Goal: Information Seeking & Learning: Check status

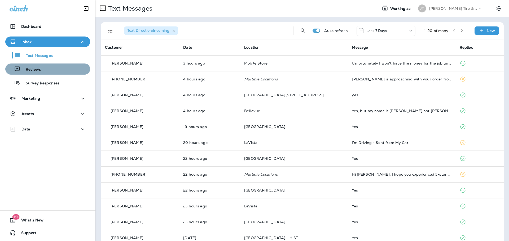
click at [51, 70] on div "Reviews" at bounding box center [47, 69] width 81 height 8
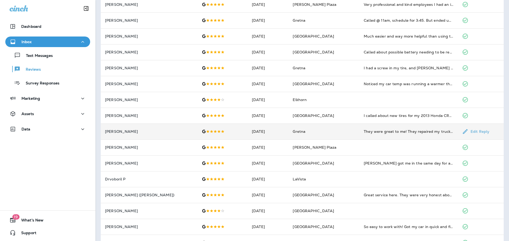
scroll to position [132, 0]
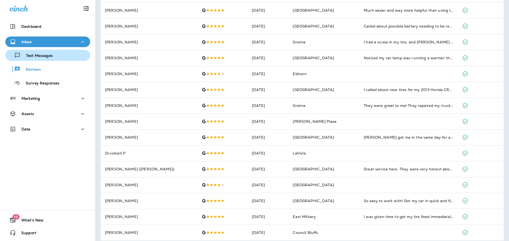
click at [47, 57] on p "Text Messages" at bounding box center [37, 56] width 32 height 5
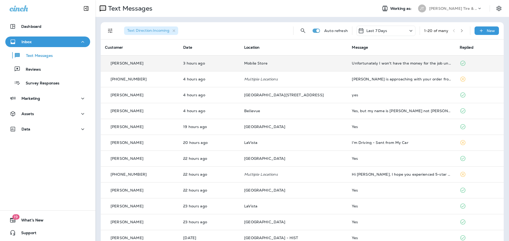
click at [411, 68] on td "Unfortunately I won't have the money for the job until my check comes [DATE]. D…" at bounding box center [401, 63] width 108 height 16
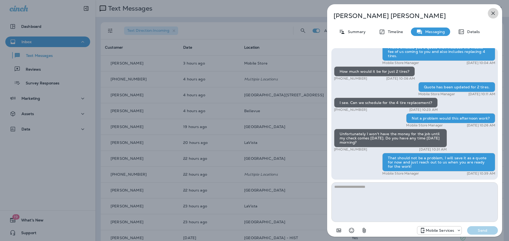
click at [491, 12] on icon "button" at bounding box center [492, 13] width 6 height 6
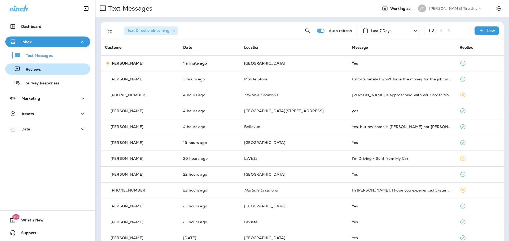
click at [39, 70] on p "Reviews" at bounding box center [30, 69] width 20 height 5
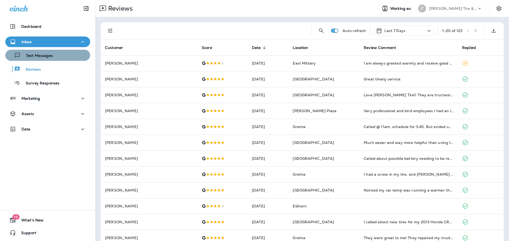
click at [51, 55] on p "Text Messages" at bounding box center [37, 56] width 32 height 5
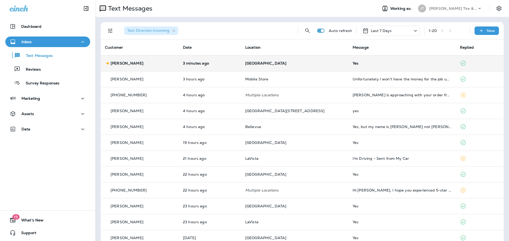
click at [241, 68] on td "3 minutes ago" at bounding box center [210, 63] width 62 height 16
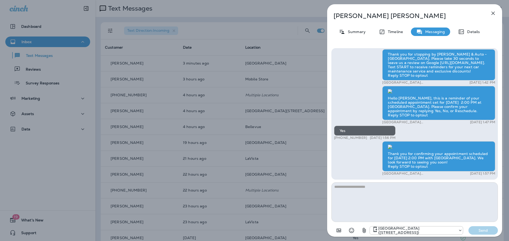
click at [494, 14] on icon "button" at bounding box center [492, 13] width 3 height 3
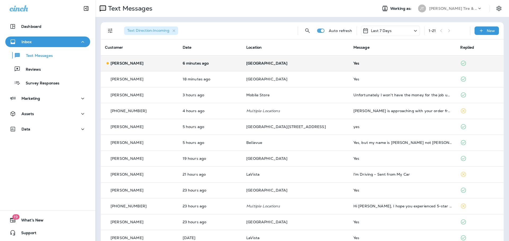
click at [273, 67] on td "[GEOGRAPHIC_DATA]" at bounding box center [295, 63] width 107 height 16
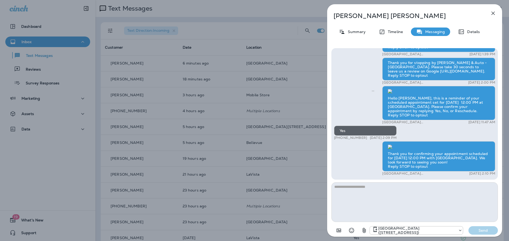
click at [492, 10] on button "button" at bounding box center [492, 13] width 11 height 11
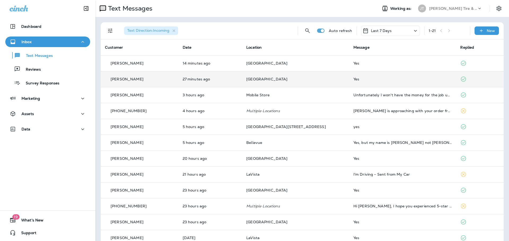
click at [195, 74] on td "27 minutes ago" at bounding box center [210, 79] width 64 height 16
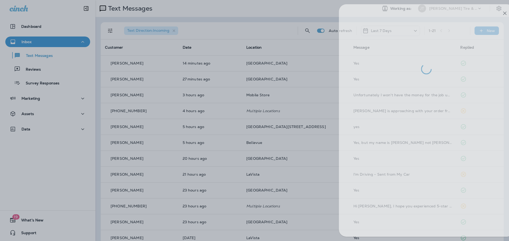
click at [253, 65] on div at bounding box center [266, 120] width 509 height 241
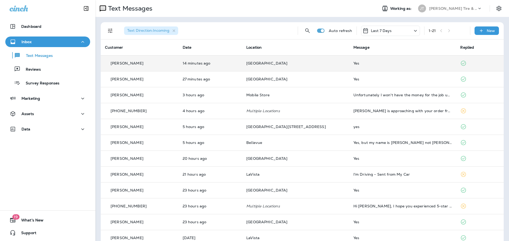
click at [253, 63] on td "[GEOGRAPHIC_DATA]" at bounding box center [295, 63] width 107 height 16
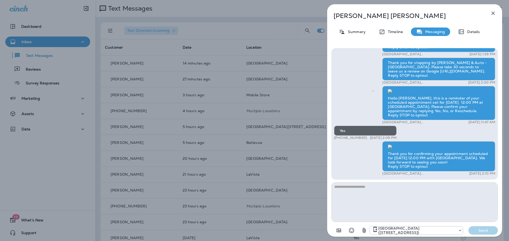
click at [493, 11] on icon "button" at bounding box center [492, 13] width 6 height 6
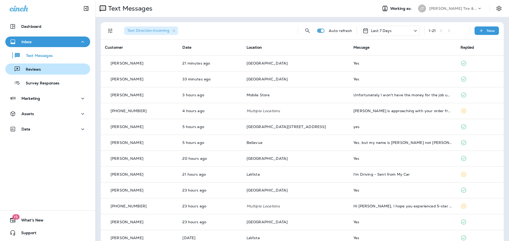
click at [48, 65] on div "Reviews" at bounding box center [47, 69] width 81 height 8
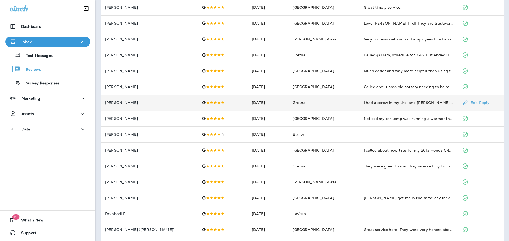
scroll to position [137, 0]
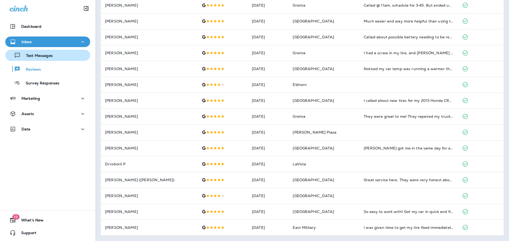
click at [37, 54] on p "Text Messages" at bounding box center [37, 56] width 32 height 5
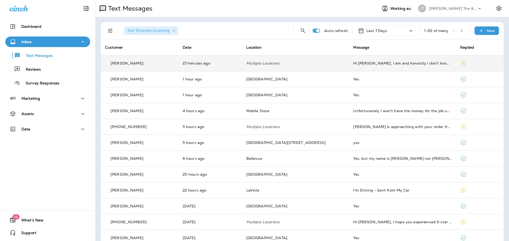
click at [417, 68] on td "Hi [PERSON_NAME], I am and honestly I don't know what size I have on there righ…" at bounding box center [402, 63] width 107 height 16
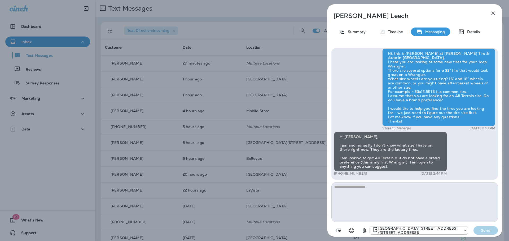
click at [318, 95] on div "[PERSON_NAME] Summary Timeline Messaging Details Hi, this is [PERSON_NAME] at […" at bounding box center [254, 120] width 509 height 241
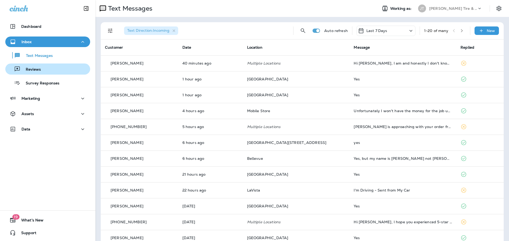
click at [47, 71] on div "Reviews" at bounding box center [47, 69] width 81 height 8
